Goal: Check status

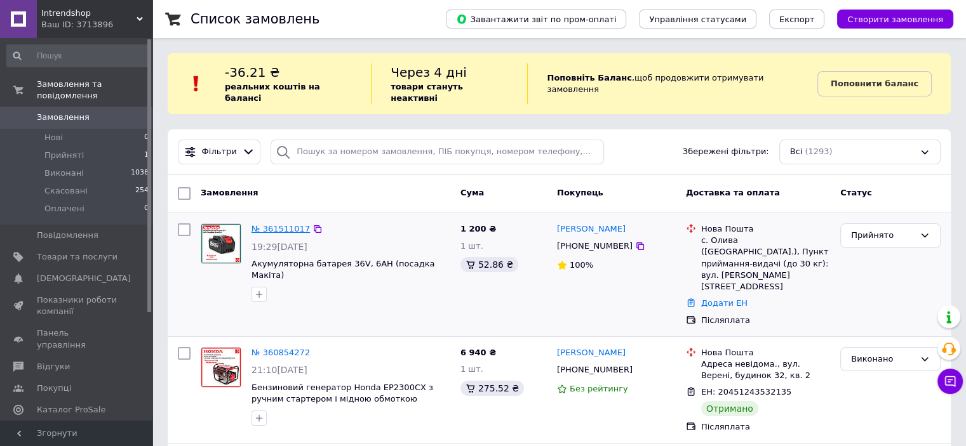
click at [279, 224] on link "№ 361511017" at bounding box center [280, 229] width 58 height 10
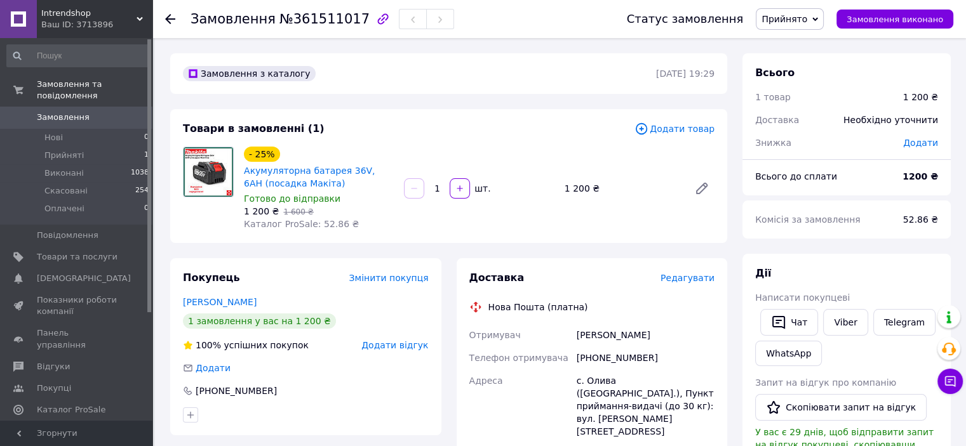
click at [368, 408] on div at bounding box center [305, 415] width 251 height 20
click at [599, 342] on div "[PERSON_NAME]" at bounding box center [645, 335] width 143 height 23
copy div "[PERSON_NAME]"
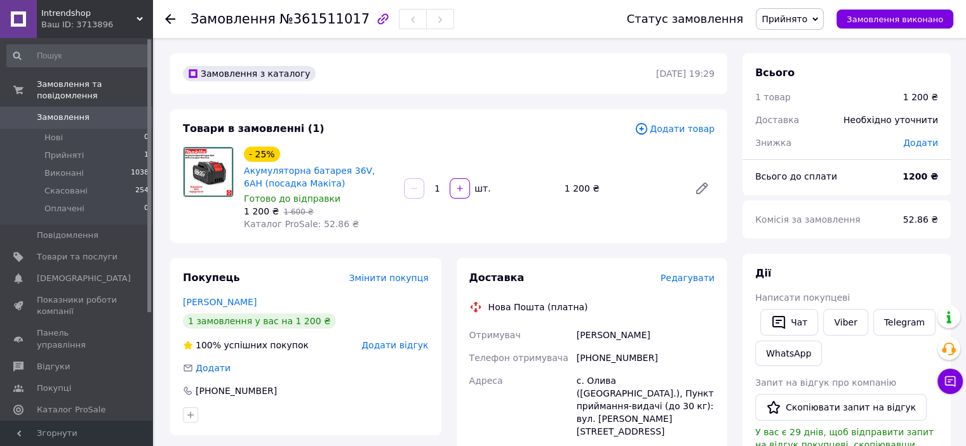
click at [593, 384] on div "с. Олива ([GEOGRAPHIC_DATA].), Пункт приймання-видачі (до 30 кг): вул. [PERSON_…" at bounding box center [645, 407] width 143 height 74
copy div "Олива"
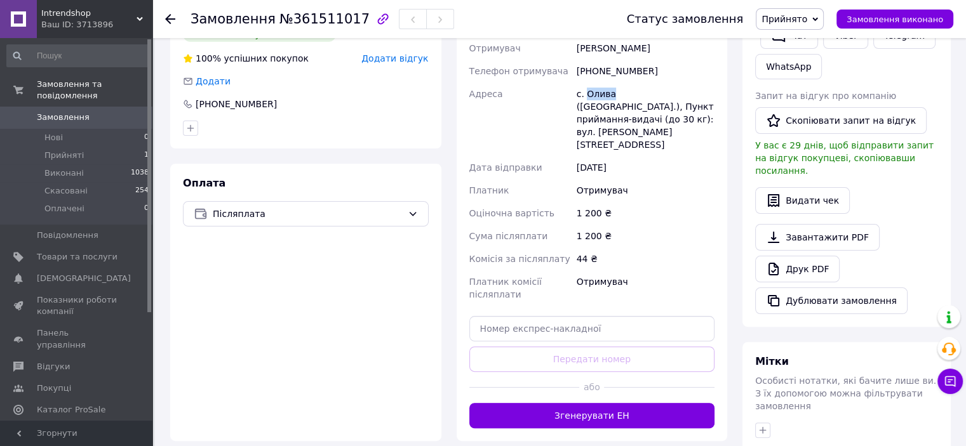
scroll to position [288, 0]
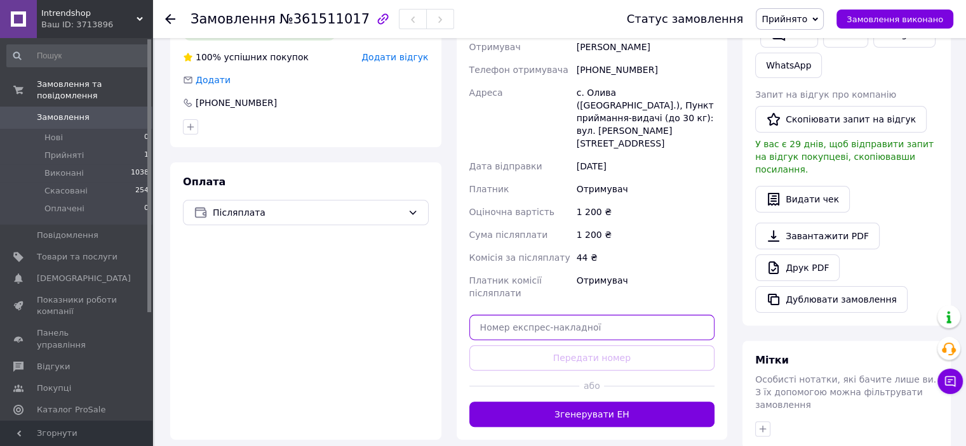
click at [514, 315] on input "text" at bounding box center [592, 327] width 246 height 25
paste input "20451247340260"
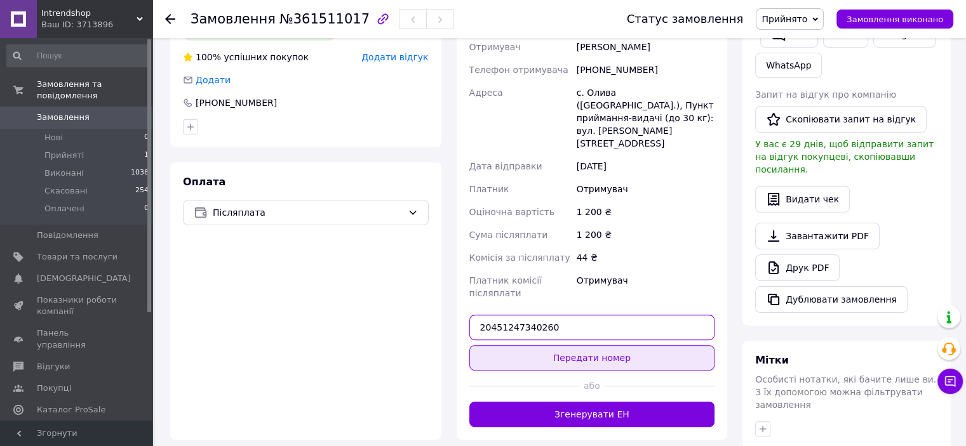
type input "20451247340260"
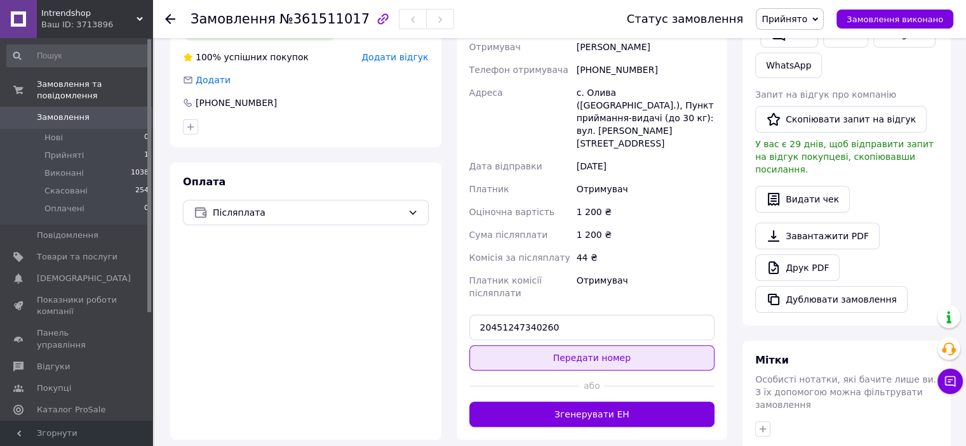
click at [581, 345] on button "Передати номер" at bounding box center [592, 357] width 246 height 25
